Goal: Contribute content

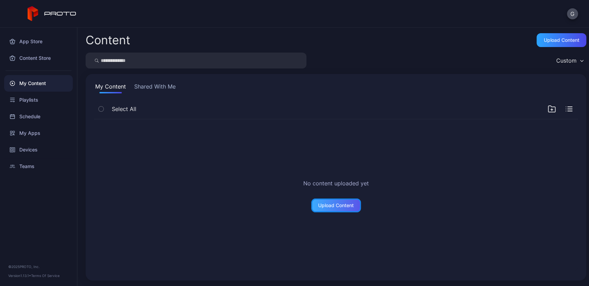
click at [333, 202] on div "Upload Content" at bounding box center [336, 205] width 50 height 14
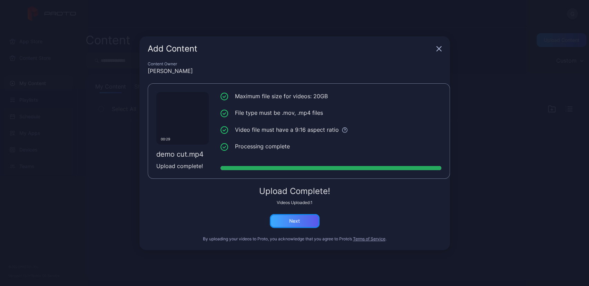
click at [281, 222] on div "Next" at bounding box center [295, 221] width 50 height 14
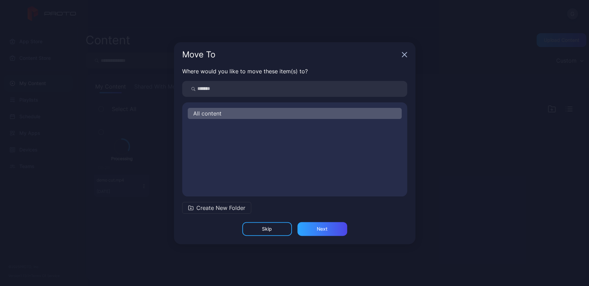
click at [233, 210] on span "Create New Folder" at bounding box center [220, 207] width 49 height 8
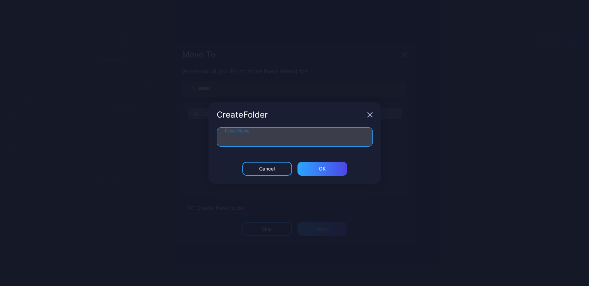
click at [274, 134] on input "Folder Name" at bounding box center [295, 136] width 156 height 19
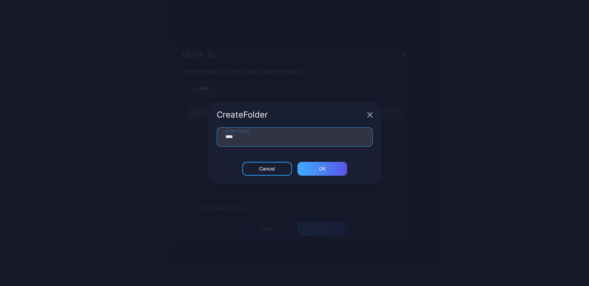
type input "****"
click at [339, 164] on div "ОК" at bounding box center [323, 169] width 50 height 14
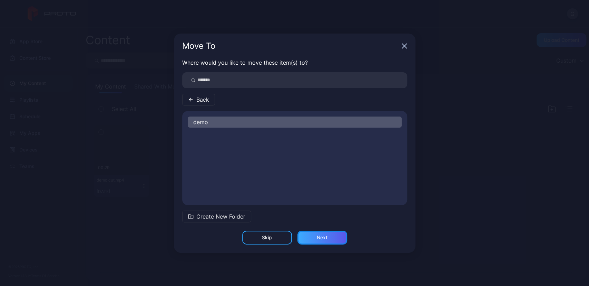
click at [317, 238] on div "Next" at bounding box center [323, 237] width 50 height 14
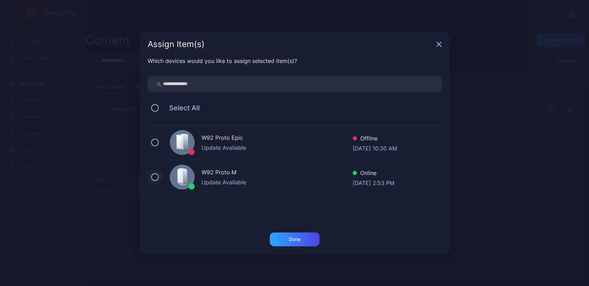
click at [155, 178] on button at bounding box center [155, 177] width 8 height 8
click at [285, 237] on div "Done" at bounding box center [295, 239] width 50 height 14
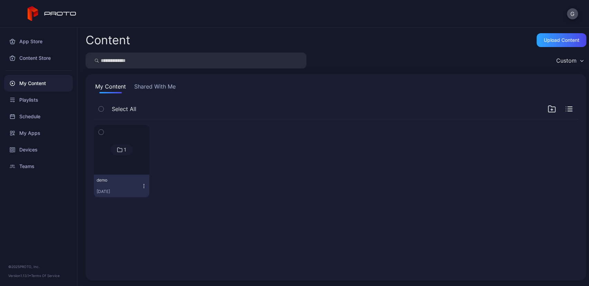
click at [98, 131] on button "button" at bounding box center [101, 132] width 15 height 15
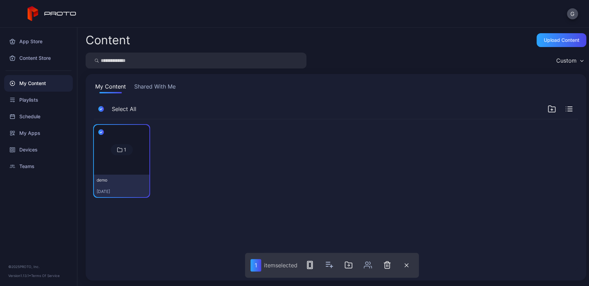
click at [213, 209] on div "1 demo [DATE]" at bounding box center [336, 196] width 496 height 164
click at [572, 109] on icon "button" at bounding box center [570, 109] width 4 height 0
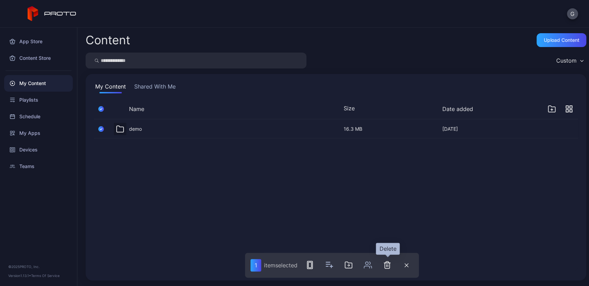
click at [386, 263] on icon "button" at bounding box center [387, 264] width 5 height 7
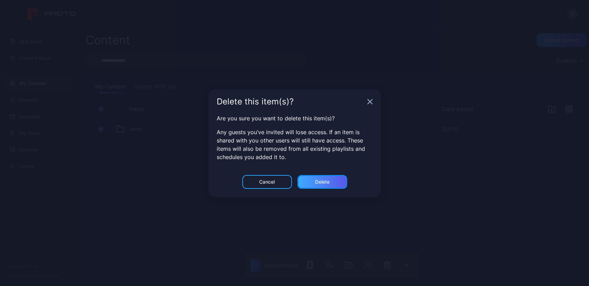
click at [328, 181] on div "Delete" at bounding box center [322, 182] width 15 height 6
